Goal: Information Seeking & Learning: Learn about a topic

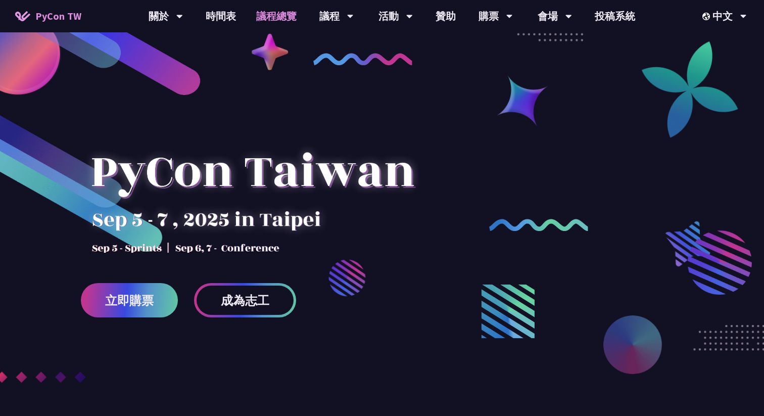
click at [274, 17] on link "議程總覽" at bounding box center [276, 16] width 61 height 32
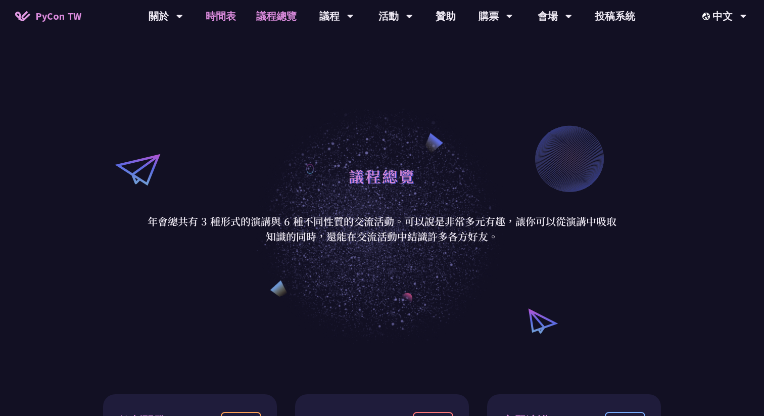
click at [221, 22] on link "時間表" at bounding box center [221, 16] width 51 height 32
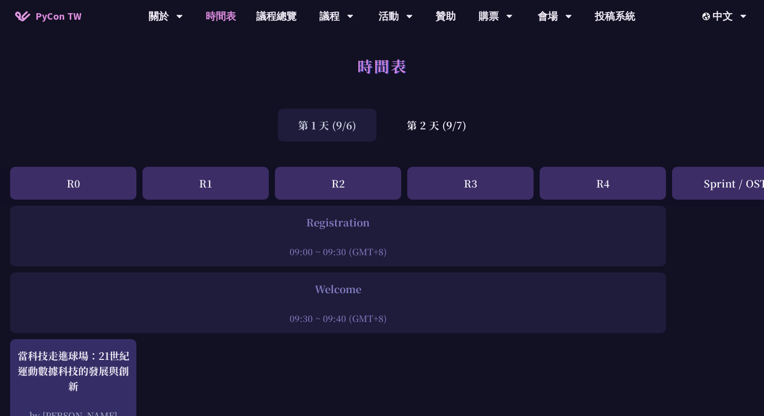
scroll to position [67, 0]
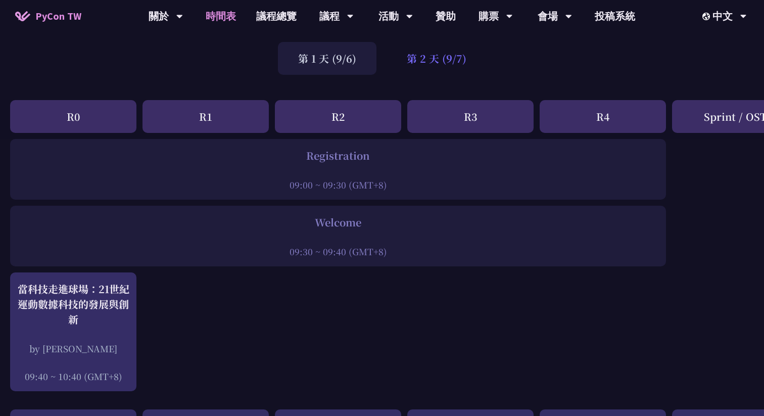
click at [427, 64] on div "第 2 天 (9/7)" at bounding box center [437, 58] width 100 height 33
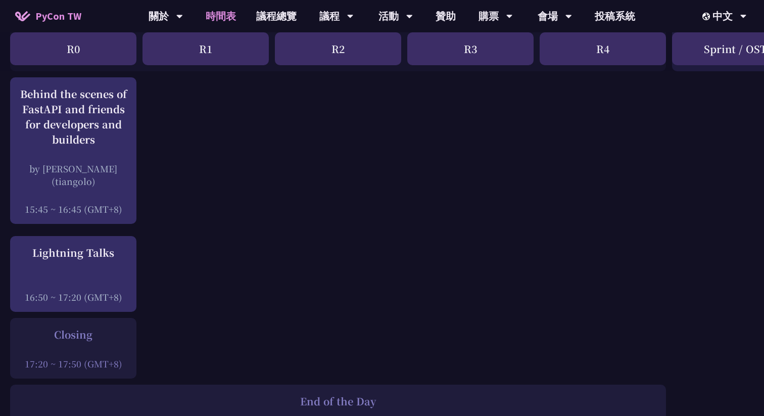
scroll to position [1335, 0]
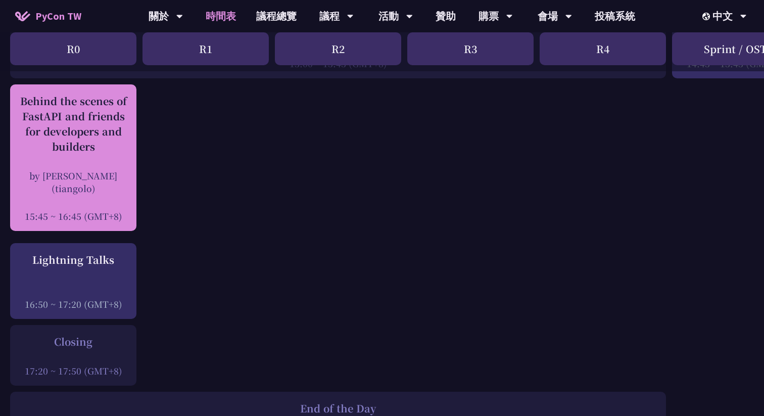
click at [82, 122] on div "Behind the scenes of FastAPI and friends for developers and builders" at bounding box center [73, 124] width 116 height 61
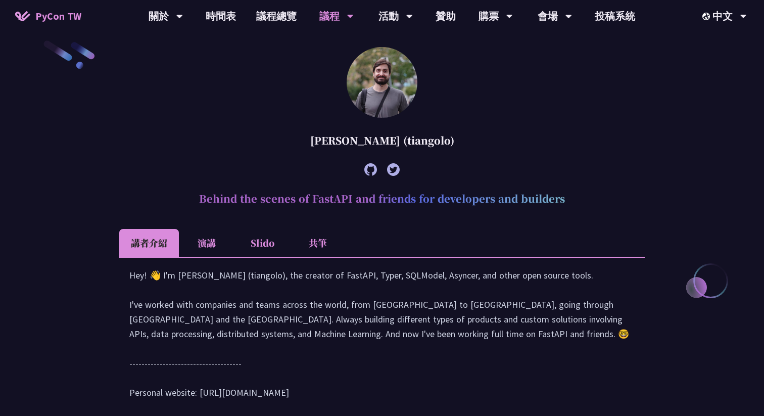
scroll to position [293, 0]
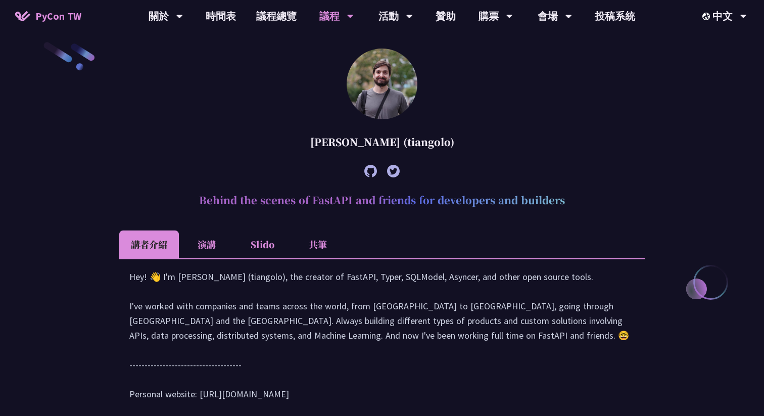
copy h2 "Behind the scenes of FastAPI and friends for developers and builders"
drag, startPoint x: 574, startPoint y: 202, endPoint x: 199, endPoint y: 202, distance: 375.7
